Goal: Communication & Community: Answer question/provide support

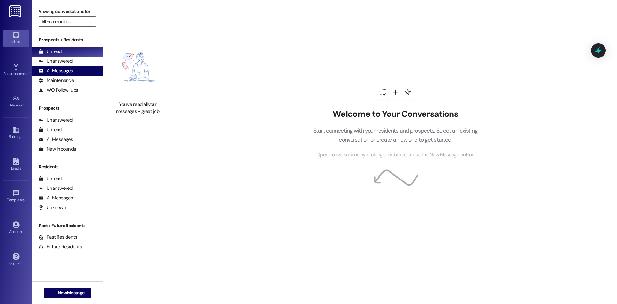
click at [74, 72] on div "All Messages (undefined)" at bounding box center [67, 71] width 70 height 10
click at [62, 69] on div "All Messages" at bounding box center [56, 71] width 34 height 7
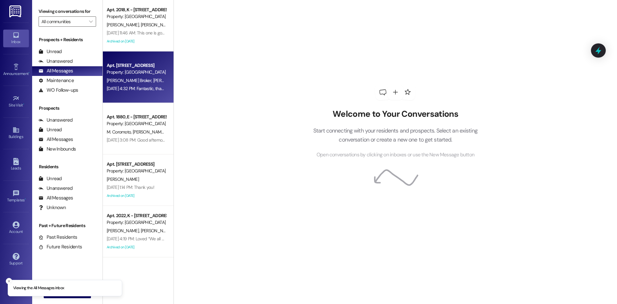
click at [140, 71] on div "Property: [GEOGRAPHIC_DATA]" at bounding box center [136, 72] width 59 height 7
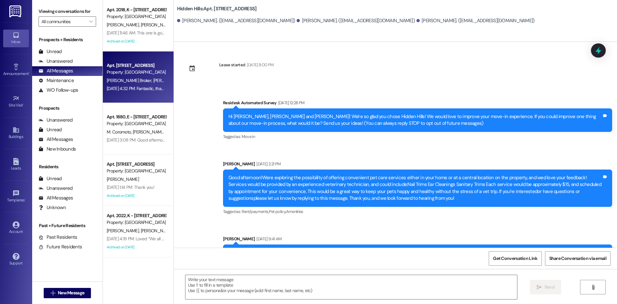
type textarea "Fetching suggested responses. Please feel free to read through the conversation…"
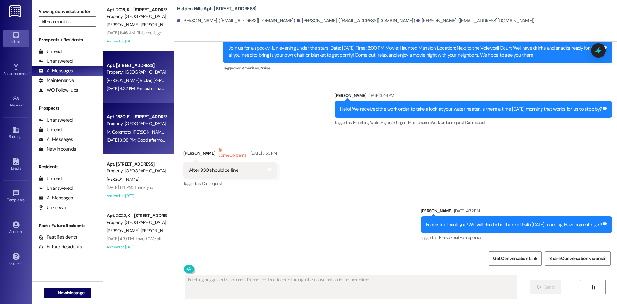
click at [143, 145] on div "Apt. [STREET_ADDRESS] Property: [GEOGRAPHIC_DATA] M. [PERSON_NAME] [PERSON_NAME…" at bounding box center [138, 128] width 71 height 51
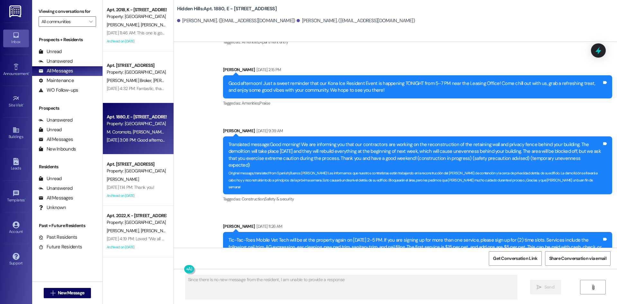
type textarea "Since there is no new message from the resident, I am unable to provide a respo…"
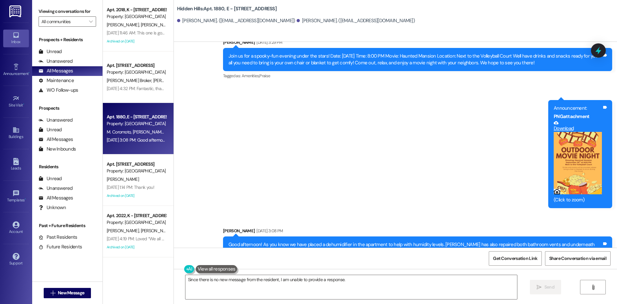
scroll to position [6807, 0]
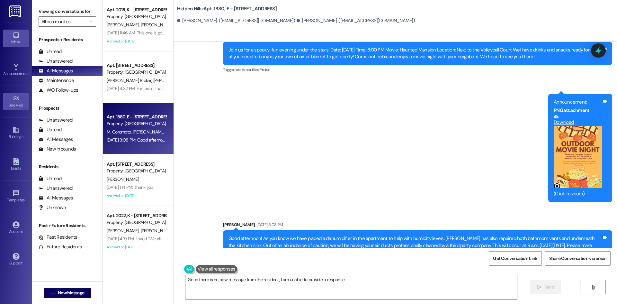
click at [15, 107] on div "Site Visit •" at bounding box center [16, 105] width 32 height 6
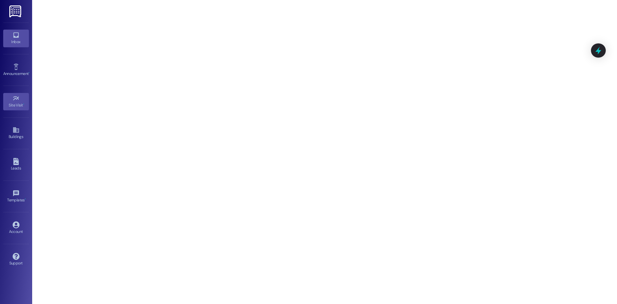
click at [16, 36] on icon at bounding box center [16, 35] width 7 height 7
